Goal: Check status: Verify the current state of an ongoing process or item

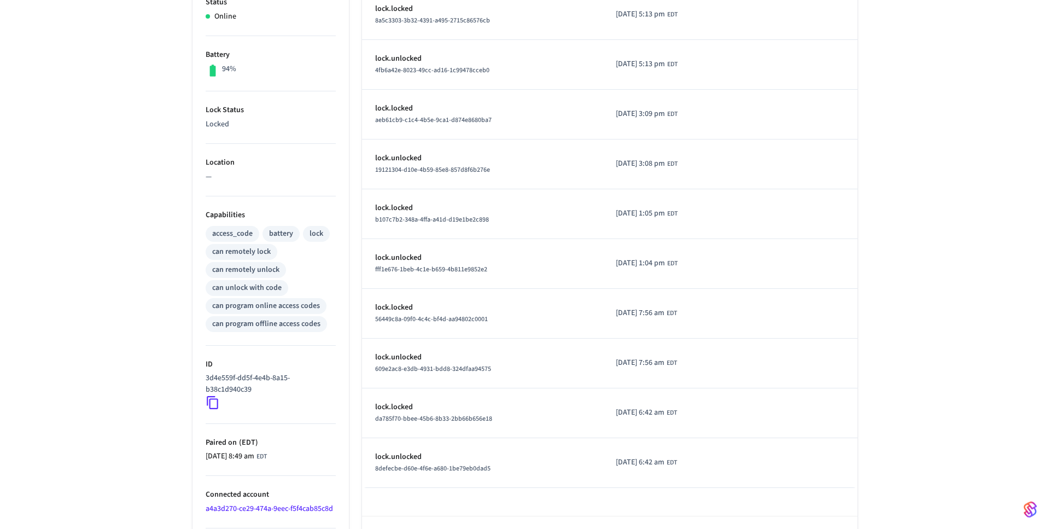
scroll to position [289, 0]
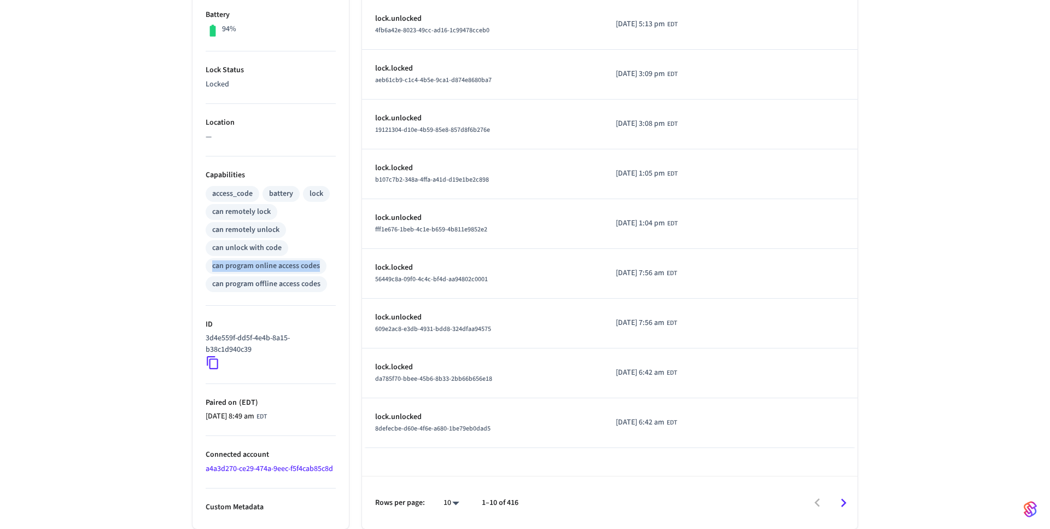
drag, startPoint x: 202, startPoint y: 267, endPoint x: 323, endPoint y: 267, distance: 121.4
click at [323, 267] on ul "Type Igloohome Status Online Battery 94% Lock Status Locked Location — Capabili…" at bounding box center [270, 210] width 156 height 638
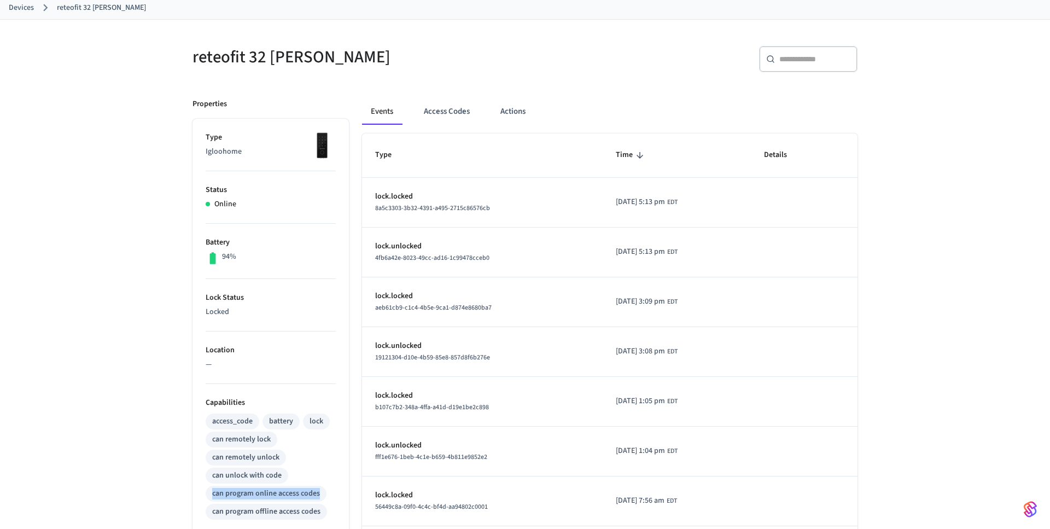
scroll to position [64, 0]
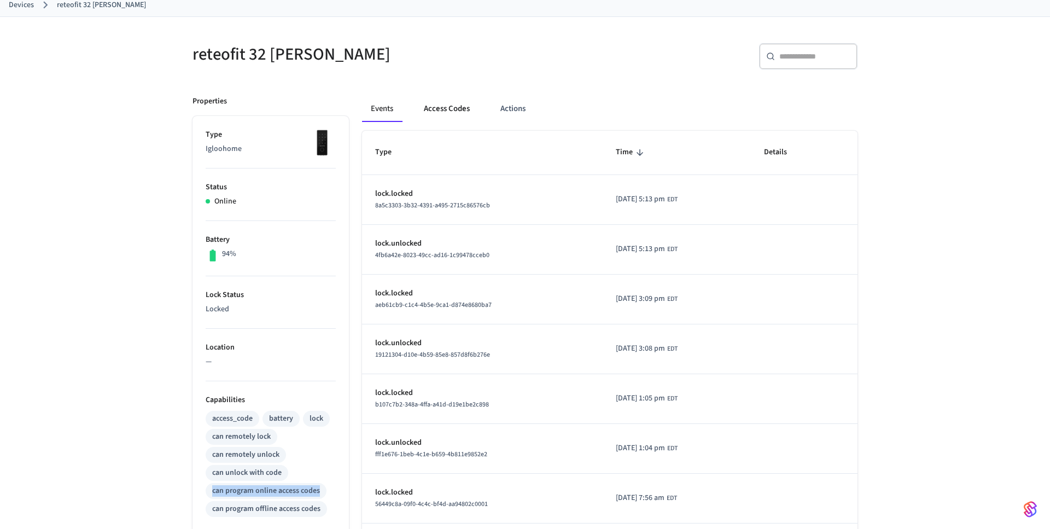
click at [445, 108] on button "Access Codes" at bounding box center [446, 109] width 63 height 26
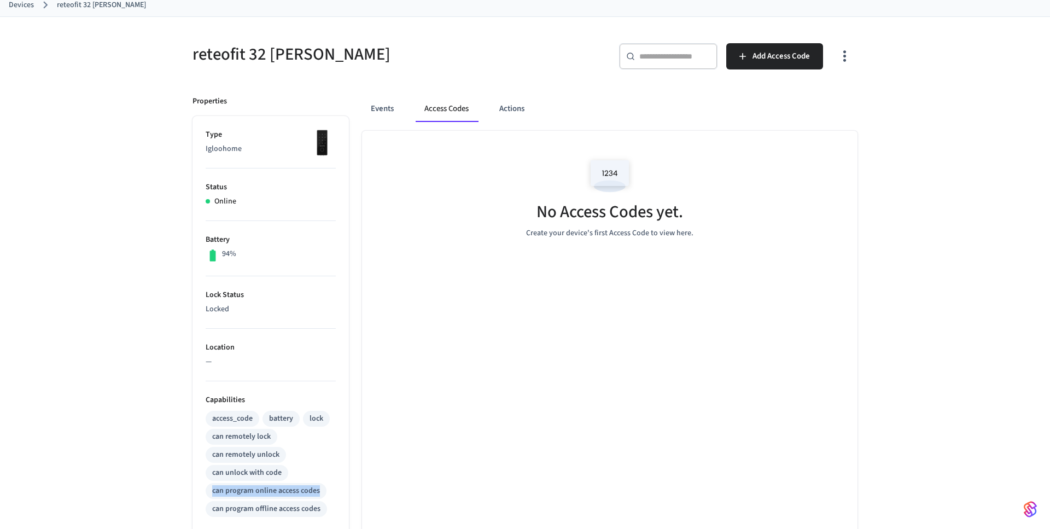
scroll to position [289, 0]
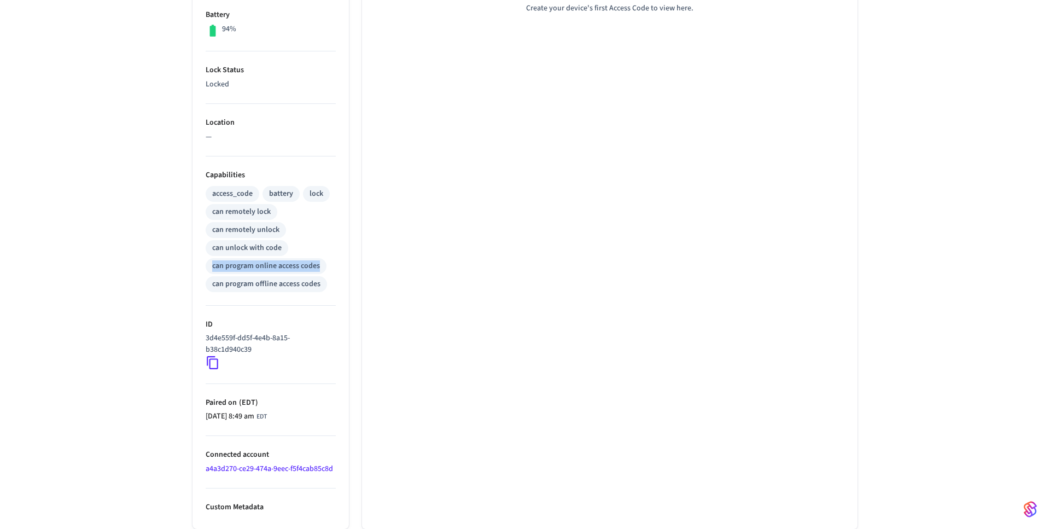
click at [207, 360] on icon at bounding box center [213, 362] width 14 height 14
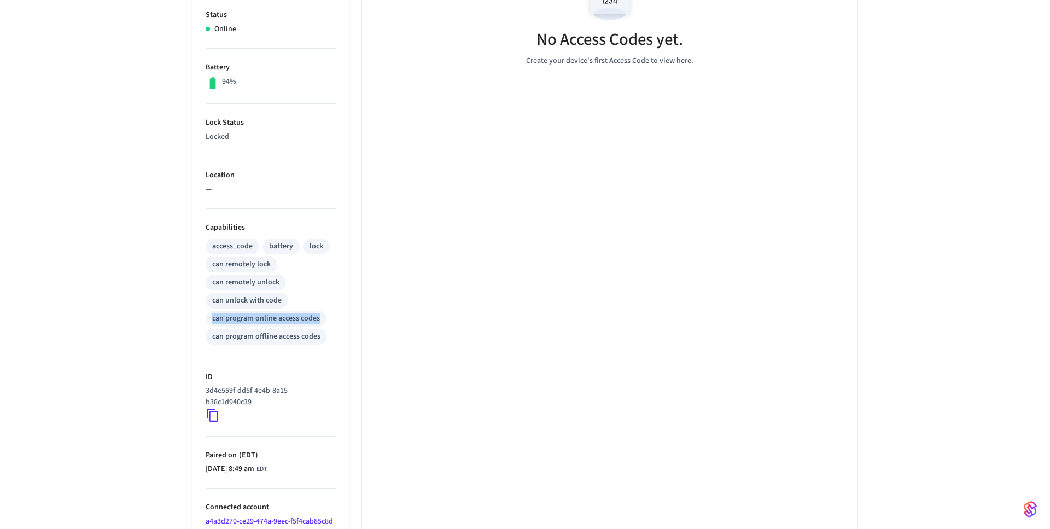
scroll to position [262, 0]
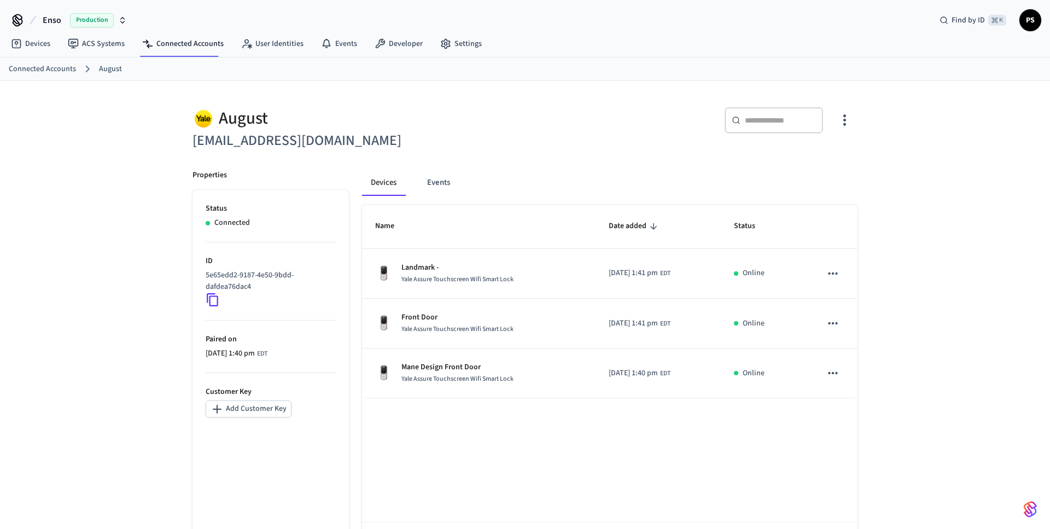
scroll to position [22, 0]
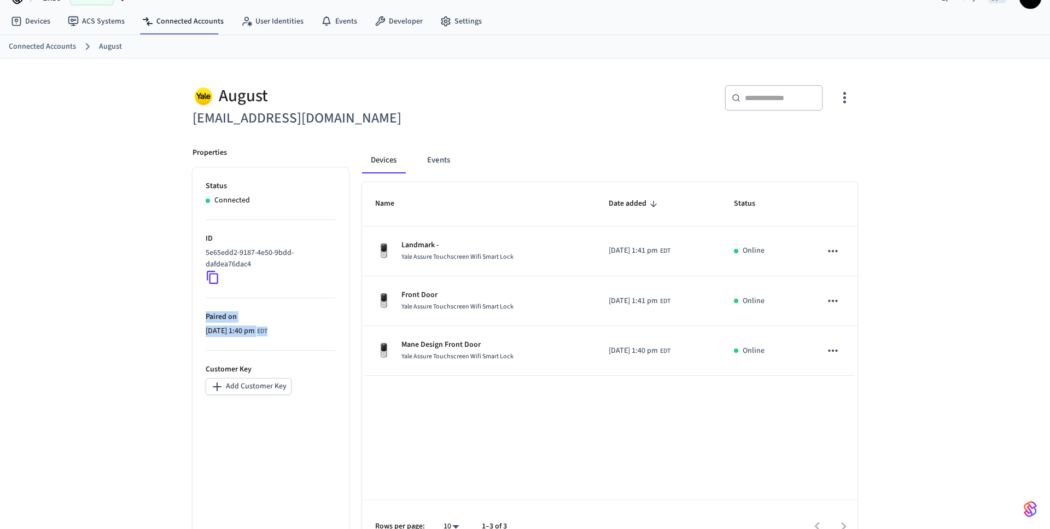
drag, startPoint x: 305, startPoint y: 334, endPoint x: 190, endPoint y: 316, distance: 116.8
click at [190, 316] on div "Properties Status Connected ID 5e65edd2-9187-4e50-9bdd-dafdea76dac4 Paired on […" at bounding box center [264, 343] width 170 height 418
